Goal: Navigation & Orientation: Find specific page/section

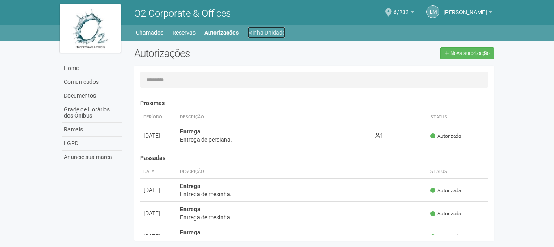
click at [261, 32] on link "Minha Unidade" at bounding box center [267, 32] width 38 height 11
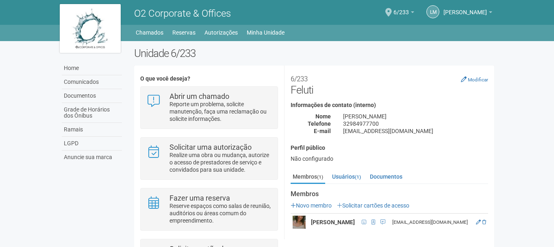
drag, startPoint x: 493, startPoint y: 111, endPoint x: 493, endPoint y: 141, distance: 30.1
click at [493, 141] on div "**********" at bounding box center [390, 121] width 210 height 99
click at [494, 240] on div "O que você deseja? Abrir um chamado Reporte um problema, solicite manutenção, f…" at bounding box center [314, 183] width 361 height 222
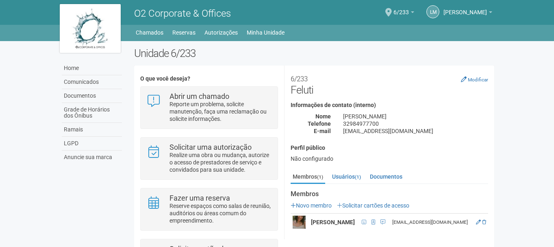
click at [493, 226] on div "Membros (1) Usuários (1) Documentos Membros Novo membro Solicitar cartões de ac…" at bounding box center [390, 202] width 210 height 64
drag, startPoint x: 493, startPoint y: 226, endPoint x: 495, endPoint y: 246, distance: 19.6
click at [495, 246] on div "Unidade 6/233 O que você deseja? Abrir um chamado Reporte um problema, solicite…" at bounding box center [314, 175] width 373 height 256
click at [378, 226] on span at bounding box center [373, 221] width 9 height 9
click at [375, 224] on span at bounding box center [374, 222] width 4 height 5
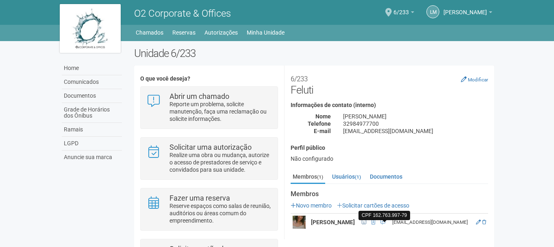
click at [366, 223] on span at bounding box center [364, 222] width 4 height 5
click at [348, 177] on link "Usuários (1)" at bounding box center [346, 176] width 33 height 12
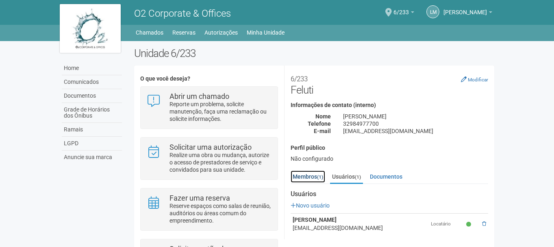
click at [308, 176] on link "Membros (1)" at bounding box center [308, 176] width 35 height 12
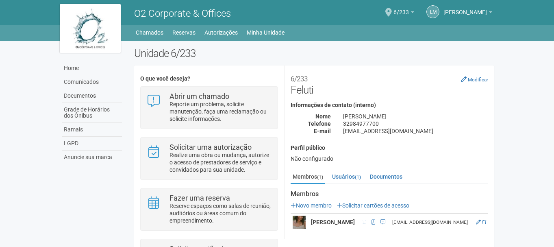
click at [302, 222] on img at bounding box center [299, 221] width 13 height 13
click at [326, 222] on strong "[PERSON_NAME]" at bounding box center [333, 222] width 44 height 7
click at [486, 10] on span "[PERSON_NAME]" at bounding box center [464, 8] width 43 height 14
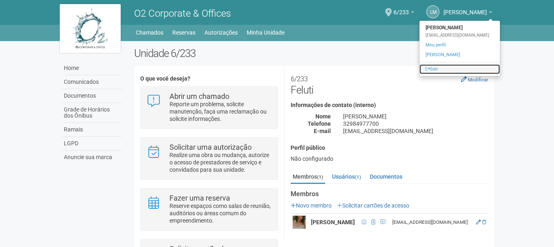
click at [434, 71] on link "Sair" at bounding box center [460, 69] width 80 height 10
